Goal: Task Accomplishment & Management: Manage account settings

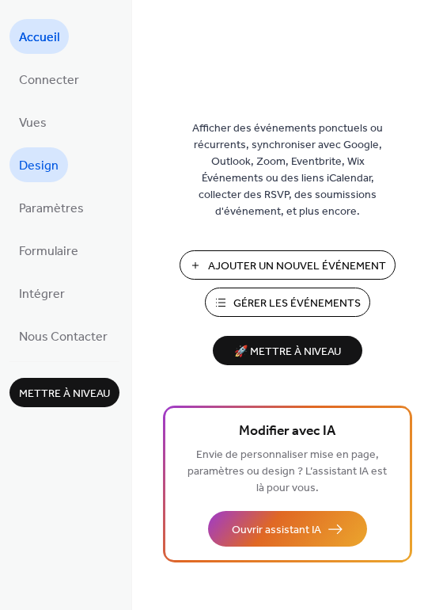
click at [47, 160] on span "Design" at bounding box center [39, 166] width 40 height 25
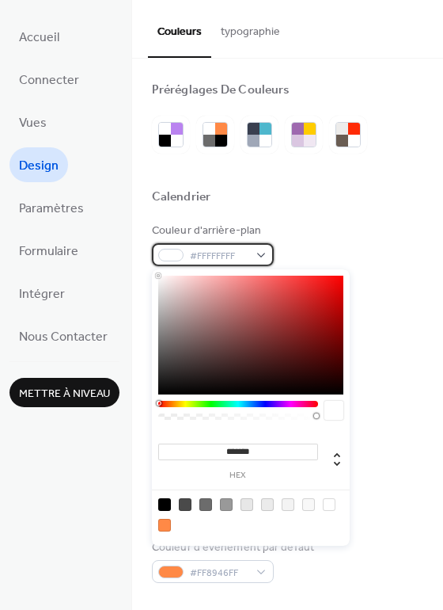
click at [217, 253] on span "#FFFFFFFF" at bounding box center [219, 256] width 59 height 17
click at [247, 182] on div at bounding box center [288, 172] width 272 height 36
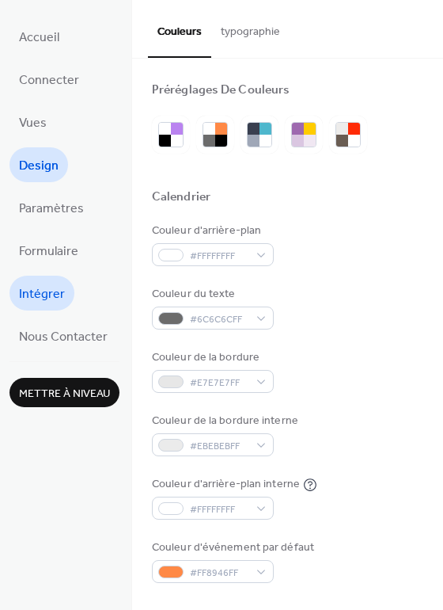
click at [29, 290] on span "Intégrer" at bounding box center [42, 294] width 46 height 25
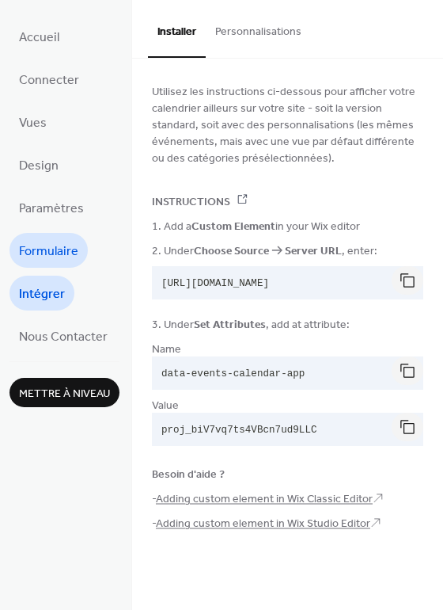
click at [32, 245] on span "Formulaire" at bounding box center [48, 251] width 59 height 25
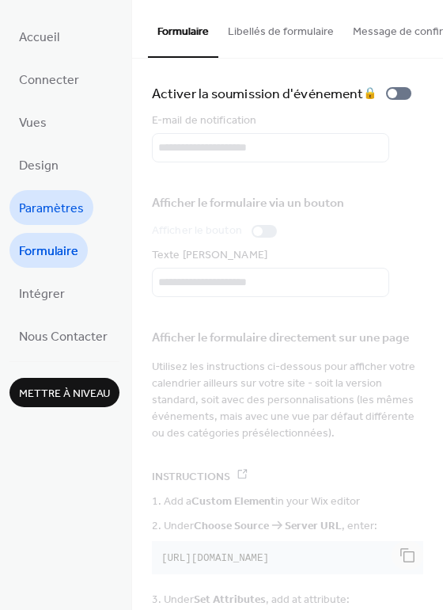
click at [60, 205] on span "Paramètres" at bounding box center [51, 208] width 65 height 25
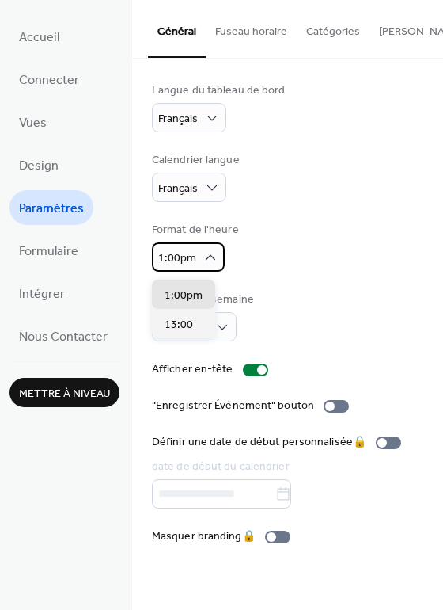
click at [198, 250] on div "1:00pm" at bounding box center [188, 256] width 73 height 29
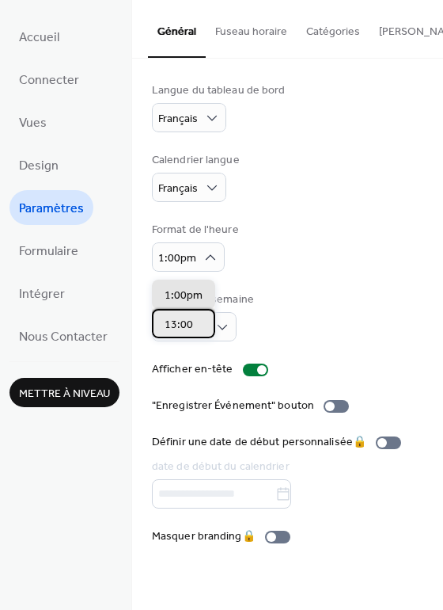
click at [184, 318] on span "13:00" at bounding box center [179, 325] width 29 height 17
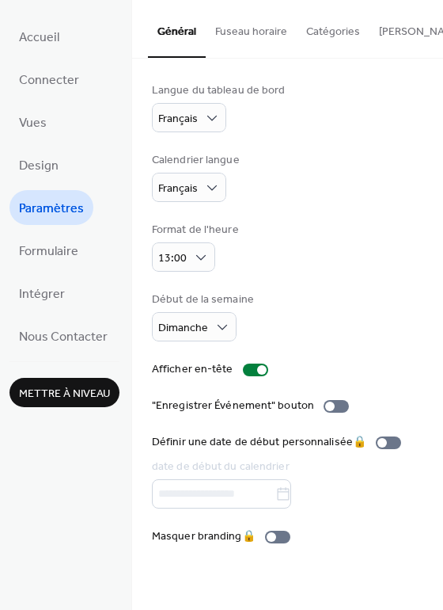
click at [283, 272] on div "Format de l'heure 13:00" at bounding box center [288, 247] width 272 height 50
click at [270, 321] on div "Début de la semaine [DATE]" at bounding box center [288, 316] width 272 height 50
click at [253, 368] on div at bounding box center [255, 369] width 25 height 13
click at [252, 370] on div at bounding box center [255, 369] width 25 height 13
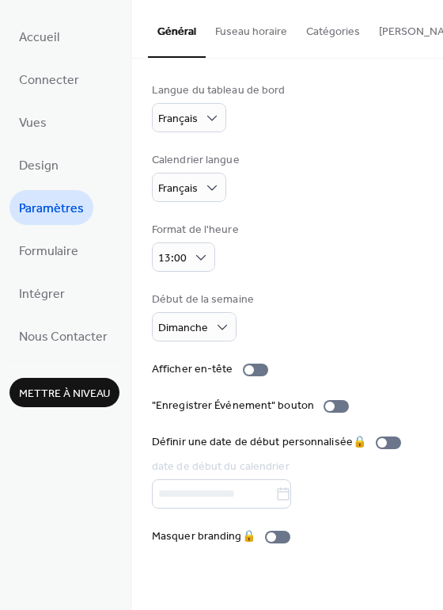
click at [247, 384] on div "Langue du tableau de bord Français Calendrier langue Français Format de l'heure…" at bounding box center [288, 313] width 272 height 462
click at [248, 375] on div at bounding box center [250, 370] width 10 height 10
click at [250, 371] on div at bounding box center [255, 369] width 25 height 13
click at [251, 376] on div at bounding box center [255, 369] width 25 height 13
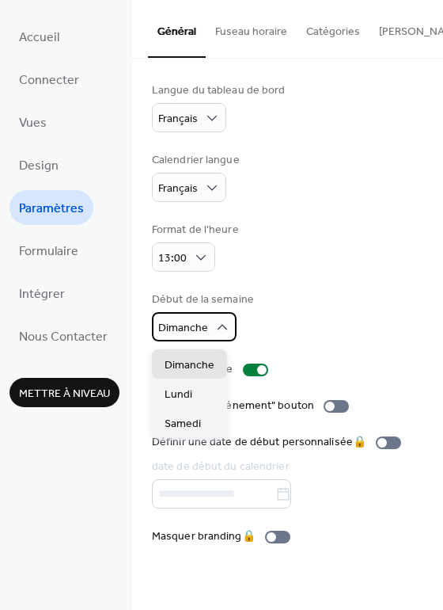
click at [196, 329] on span "Dimanche" at bounding box center [183, 328] width 50 height 21
click at [287, 261] on div "Format de l'heure 13:00" at bounding box center [288, 247] width 272 height 50
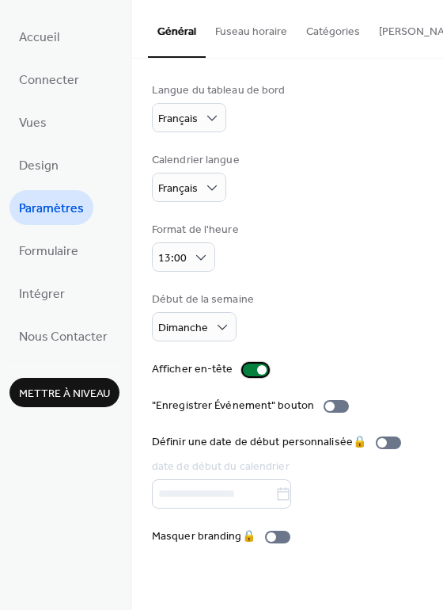
click at [246, 370] on div at bounding box center [255, 369] width 25 height 13
click at [41, 285] on span "Intégrer" at bounding box center [42, 294] width 46 height 25
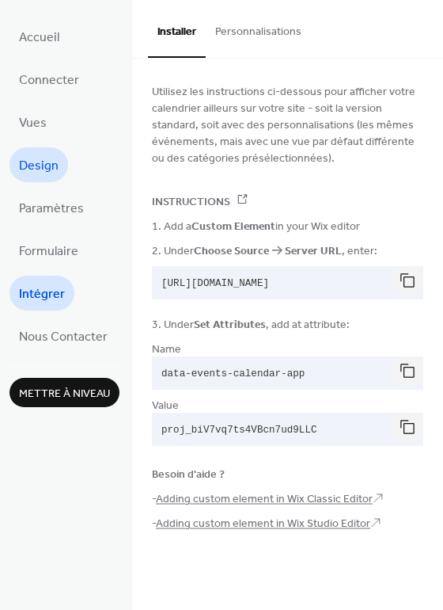
click at [40, 175] on span "Design" at bounding box center [39, 166] width 40 height 25
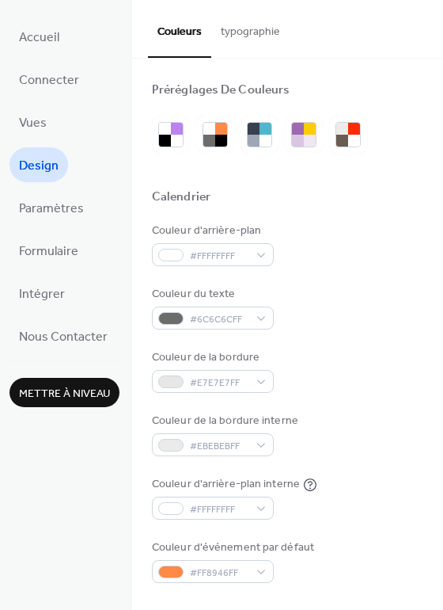
click at [11, 111] on li "Vues" at bounding box center [33, 122] width 47 height 35
click at [47, 74] on span "Connecter" at bounding box center [49, 80] width 60 height 25
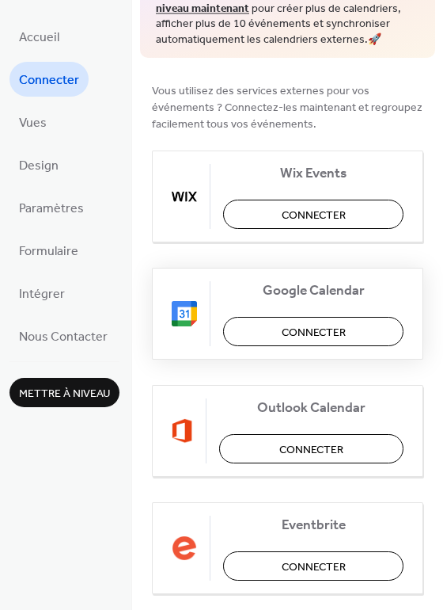
scroll to position [138, 0]
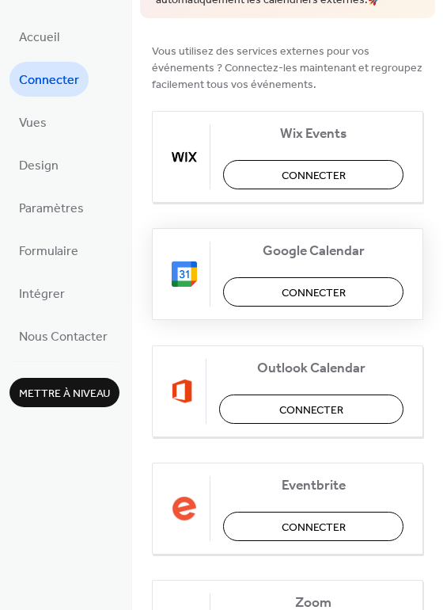
click at [264, 298] on button "Connecter" at bounding box center [313, 291] width 181 height 29
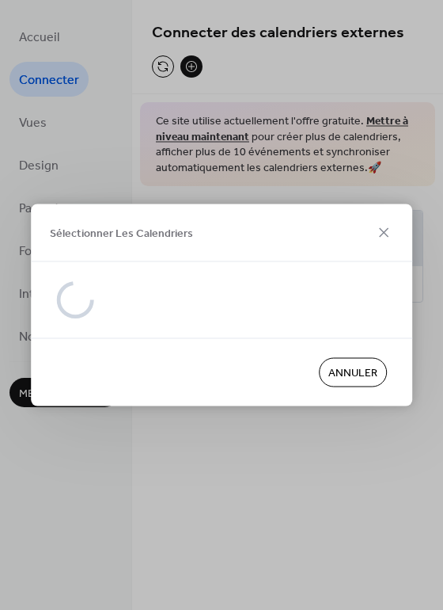
scroll to position [0, 0]
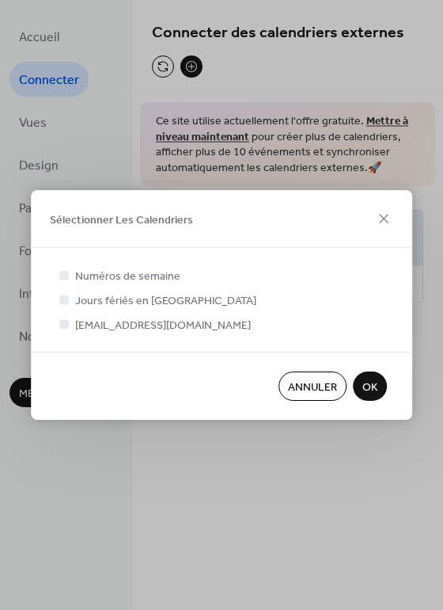
drag, startPoint x: 355, startPoint y: 390, endPoint x: 85, endPoint y: 430, distance: 273.0
click at [85, 430] on div "Sélectionner Les Calendriers Numéros de semaine Jours fériés en [GEOGRAPHIC_DAT…" at bounding box center [221, 305] width 443 height 610
click at [369, 379] on span "OK" at bounding box center [370, 387] width 15 height 17
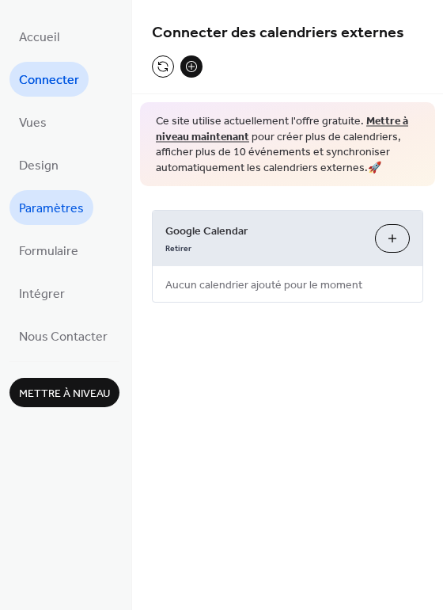
click at [51, 194] on link "Paramètres" at bounding box center [52, 207] width 84 height 35
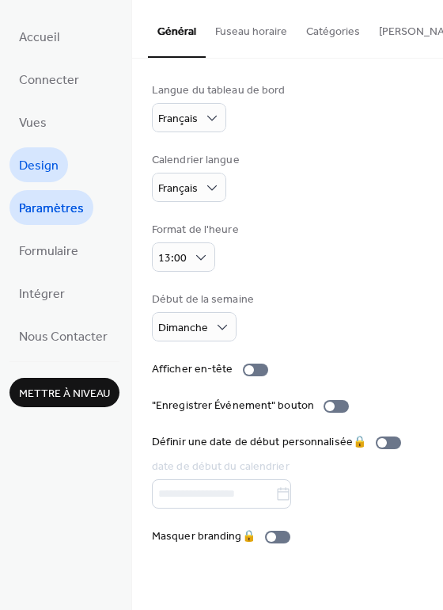
click at [30, 158] on span "Design" at bounding box center [39, 166] width 40 height 25
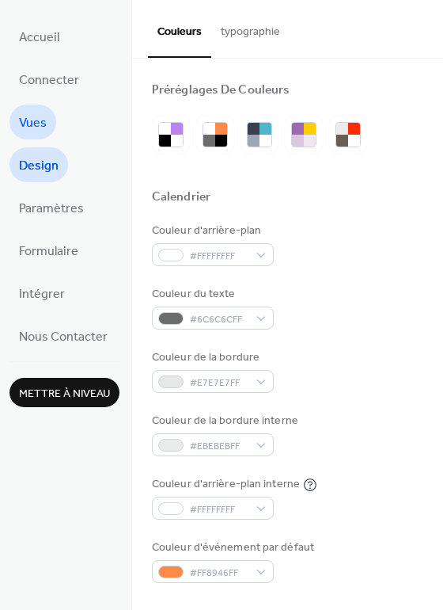
click at [43, 113] on span "Vues" at bounding box center [33, 123] width 28 height 25
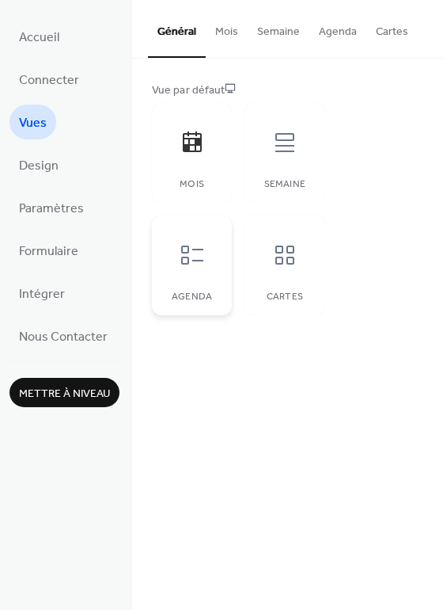
click at [199, 279] on div "Agenda" at bounding box center [192, 265] width 80 height 100
click at [285, 268] on div at bounding box center [285, 255] width 48 height 48
click at [276, 234] on div at bounding box center [285, 255] width 48 height 48
click at [195, 157] on div at bounding box center [193, 143] width 48 height 48
click at [279, 162] on div at bounding box center [285, 143] width 48 height 48
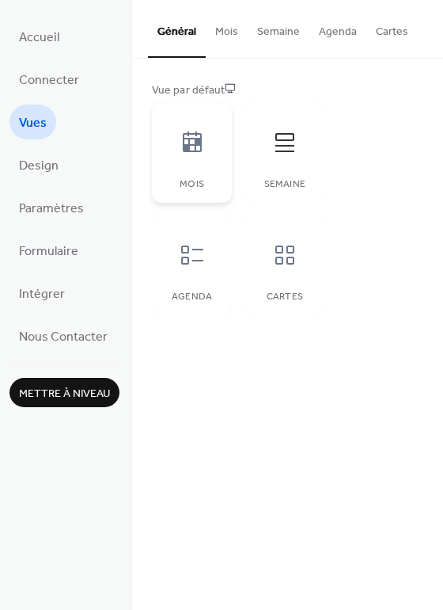
click at [173, 160] on div at bounding box center [193, 143] width 48 height 48
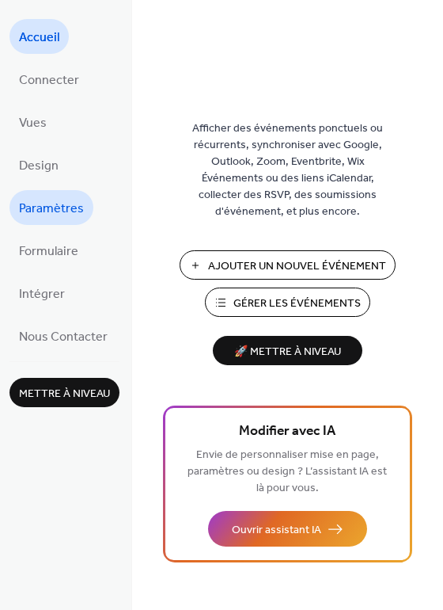
click at [41, 201] on span "Paramètres" at bounding box center [51, 208] width 65 height 25
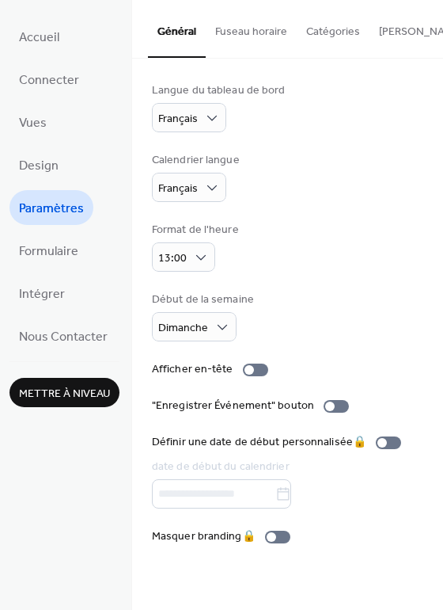
click at [251, 28] on button "Fuseau horaire" at bounding box center [251, 28] width 91 height 56
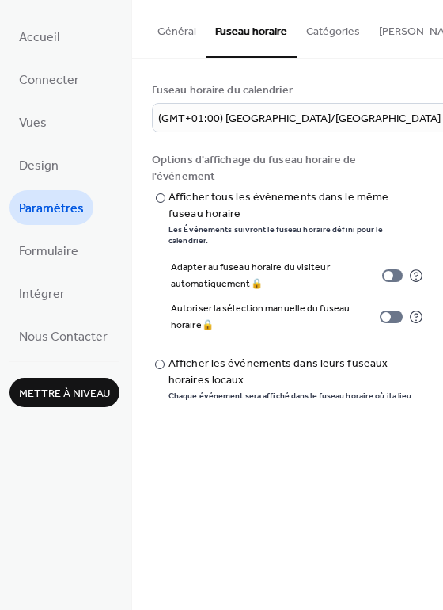
click at [314, 42] on button "Catégories" at bounding box center [333, 28] width 73 height 56
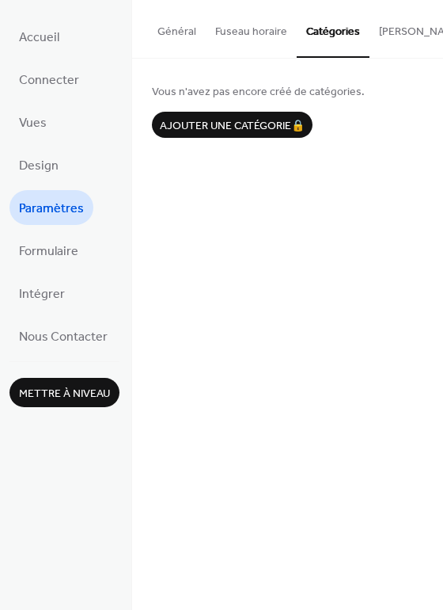
click at [389, 29] on button "[PERSON_NAME] S'abonner" at bounding box center [447, 28] width 155 height 56
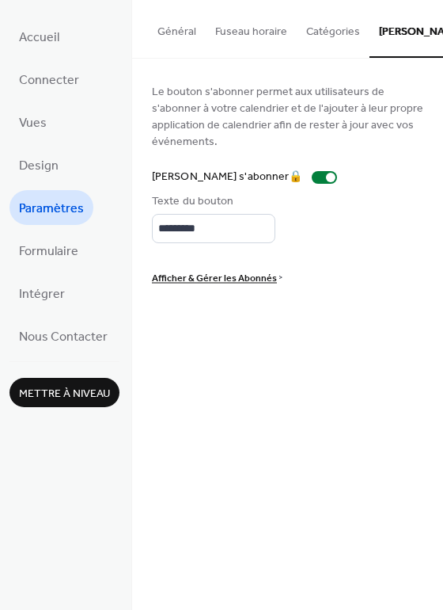
click at [312, 44] on button "Catégories" at bounding box center [333, 28] width 73 height 56
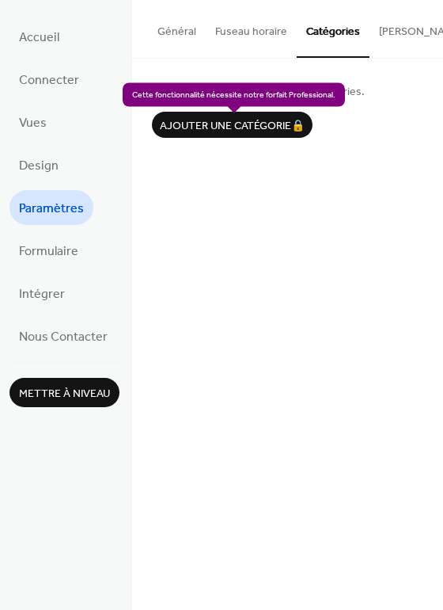
click at [248, 120] on div "Ajouter une catégorie 🔒" at bounding box center [232, 125] width 161 height 26
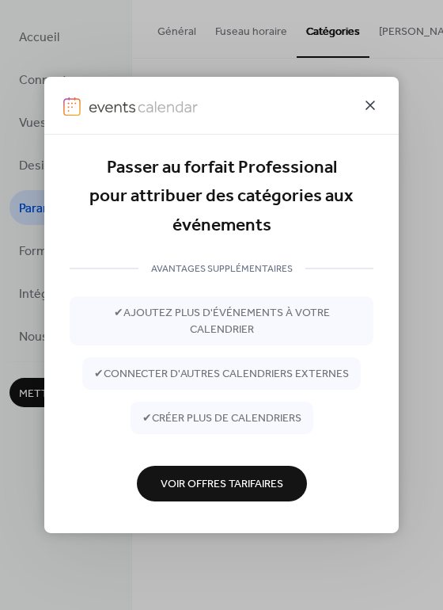
click at [361, 101] on icon at bounding box center [370, 105] width 19 height 19
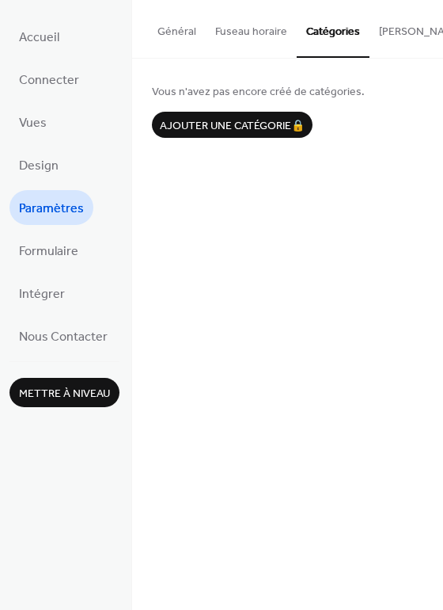
scroll to position [0, 43]
click at [397, 25] on button "[PERSON_NAME] S'abonner" at bounding box center [404, 28] width 155 height 56
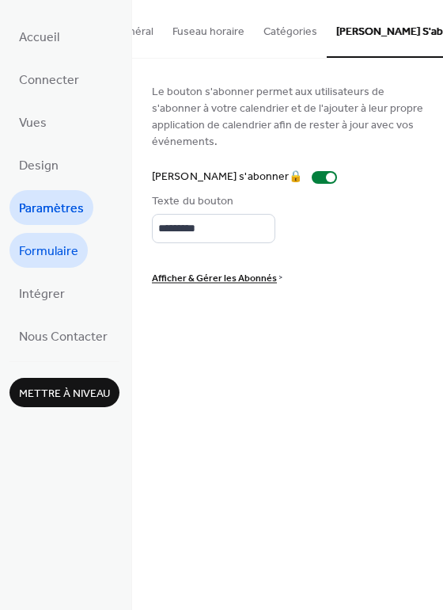
click at [64, 255] on span "Formulaire" at bounding box center [48, 251] width 59 height 25
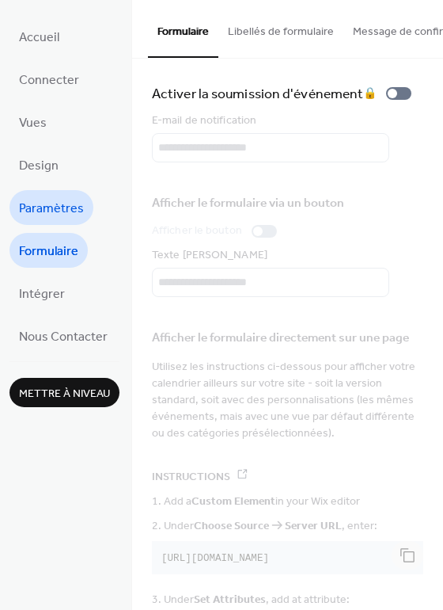
click at [55, 190] on link "Paramètres" at bounding box center [52, 207] width 84 height 35
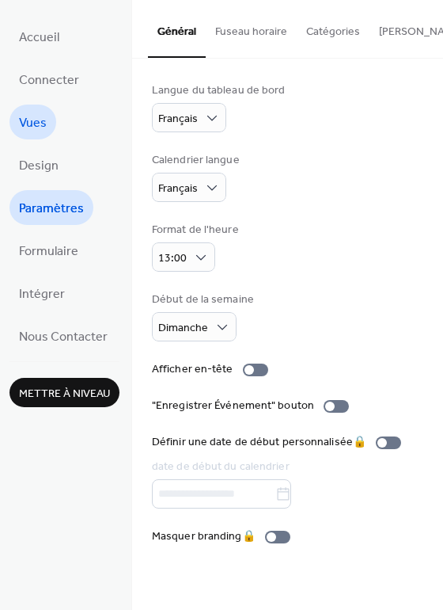
click at [25, 124] on span "Vues" at bounding box center [33, 123] width 28 height 25
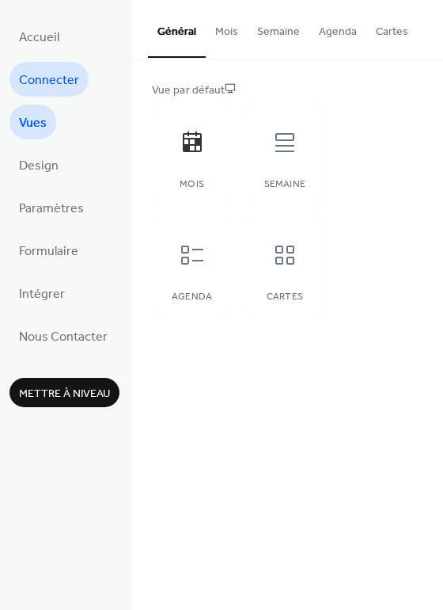
click at [48, 82] on span "Connecter" at bounding box center [49, 80] width 60 height 25
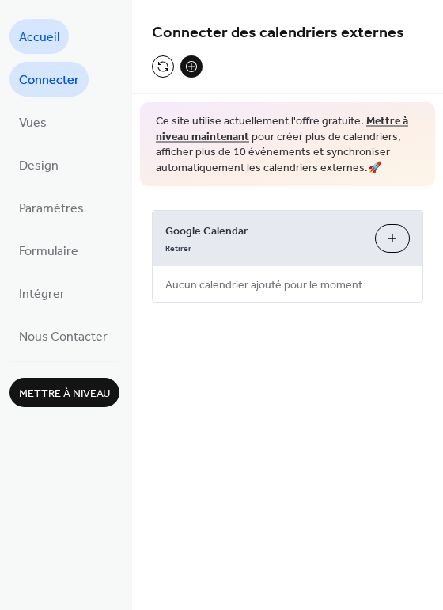
click at [44, 45] on span "Accueil" at bounding box center [39, 37] width 40 height 25
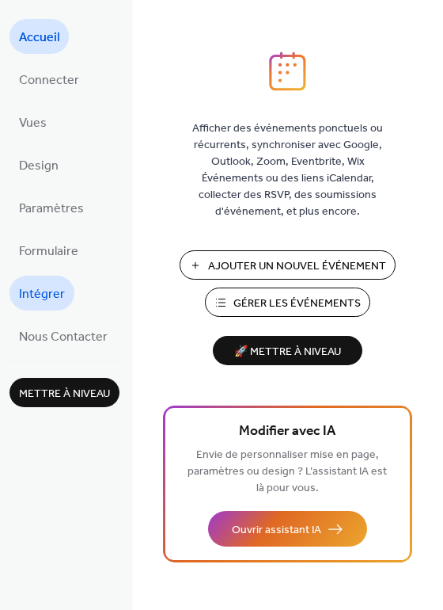
click at [55, 299] on span "Intégrer" at bounding box center [42, 294] width 46 height 25
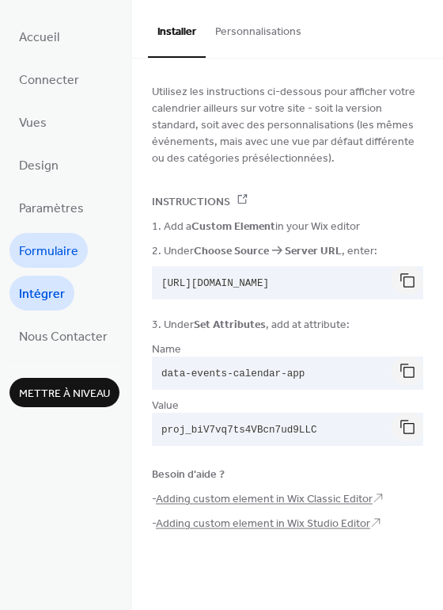
click at [55, 261] on span "Formulaire" at bounding box center [48, 251] width 59 height 25
